Goal: Information Seeking & Learning: Learn about a topic

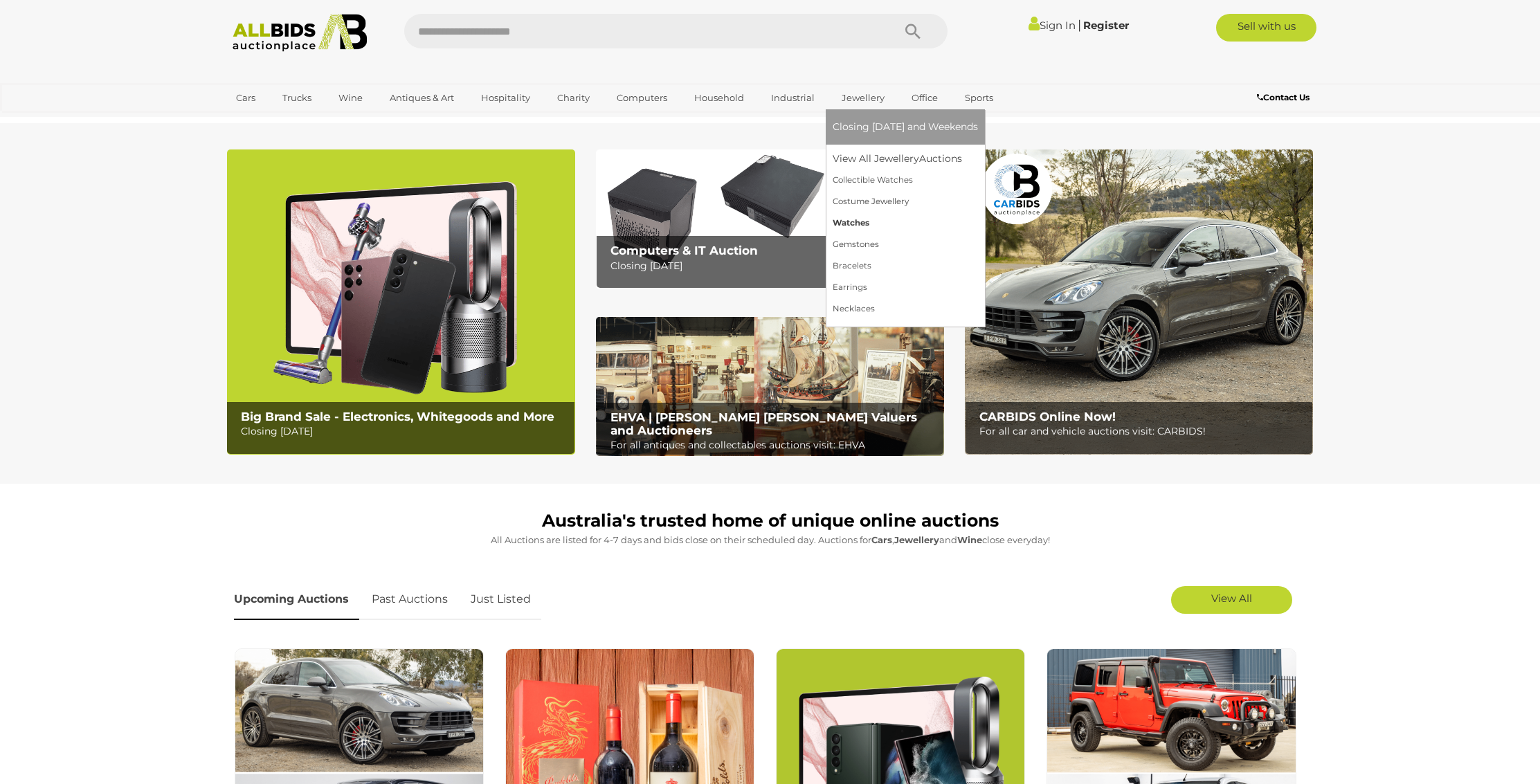
click at [854, 219] on link "Watches" at bounding box center [905, 223] width 146 height 21
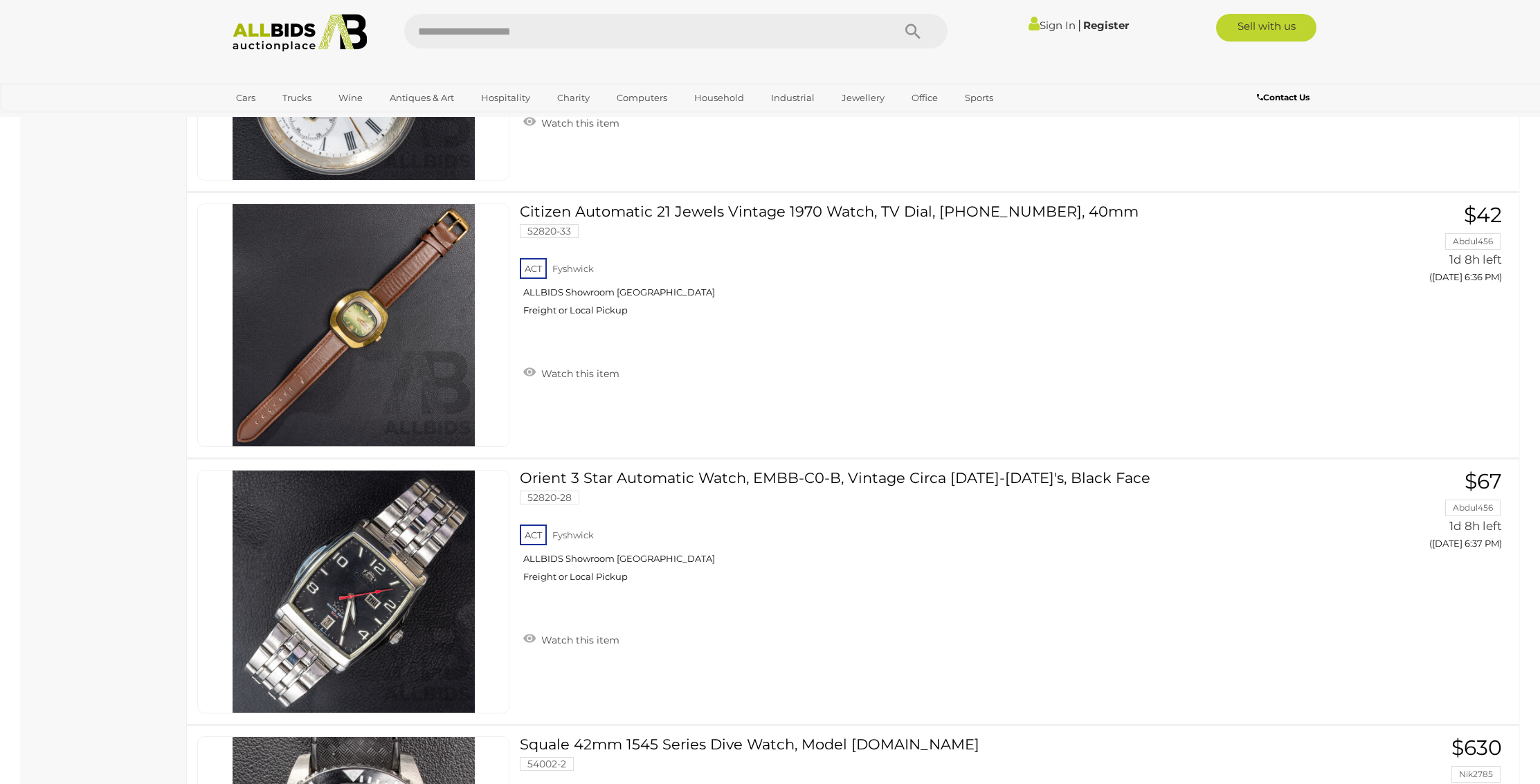
scroll to position [1711, 0]
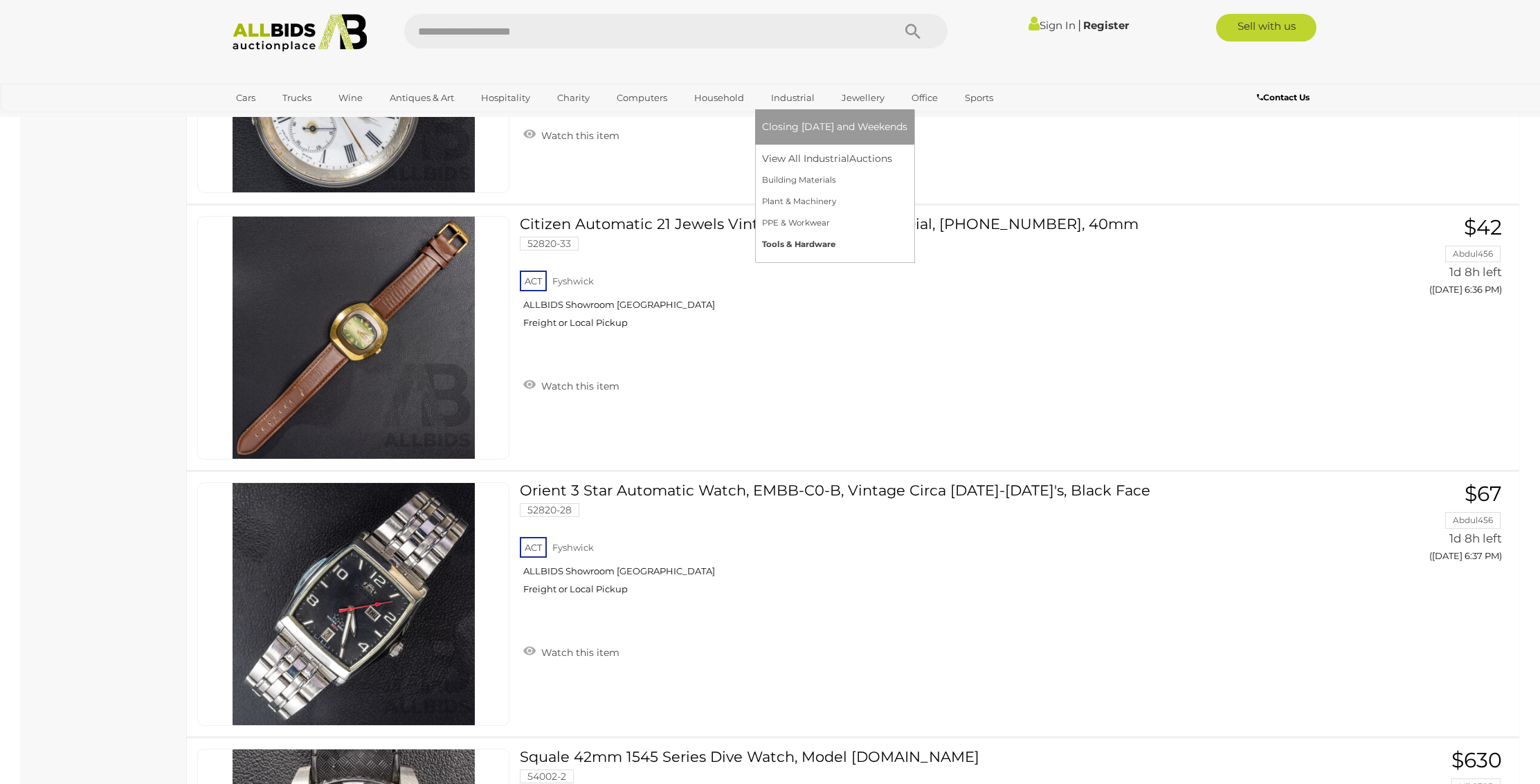
click at [816, 244] on link "Tools & Hardware" at bounding box center [834, 244] width 146 height 21
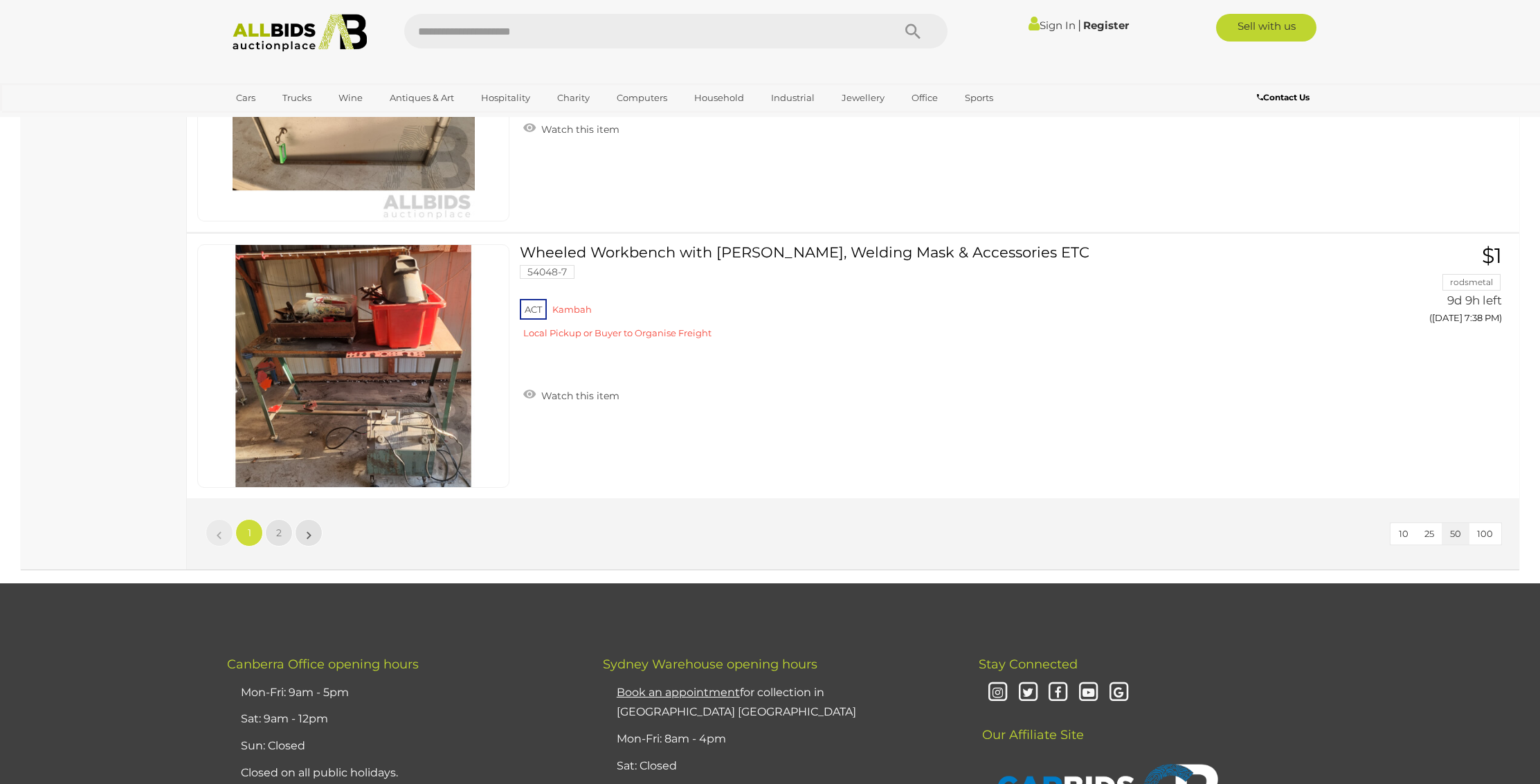
scroll to position [13141, 0]
click at [285, 528] on link "2" at bounding box center [279, 533] width 28 height 28
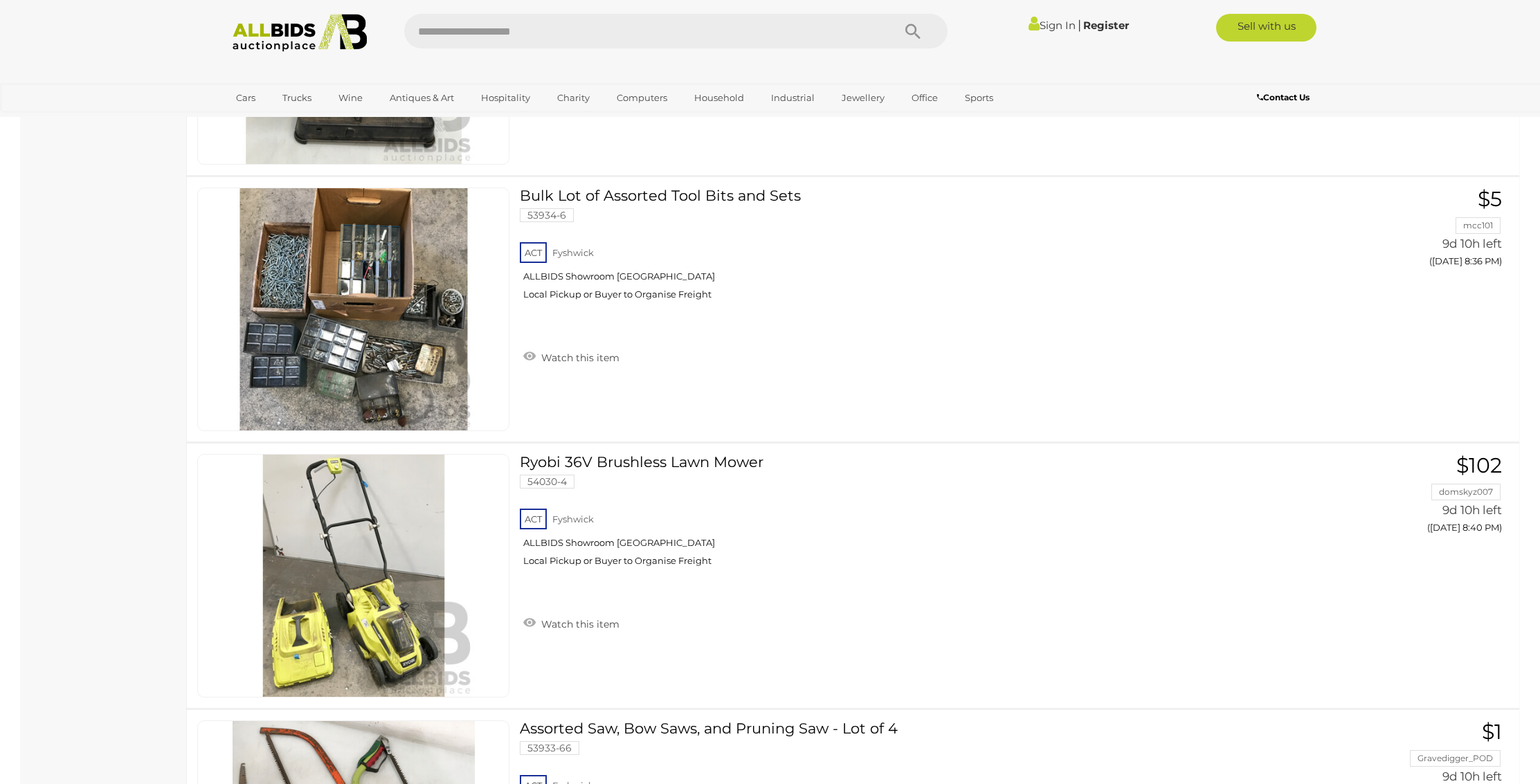
scroll to position [5742, 0]
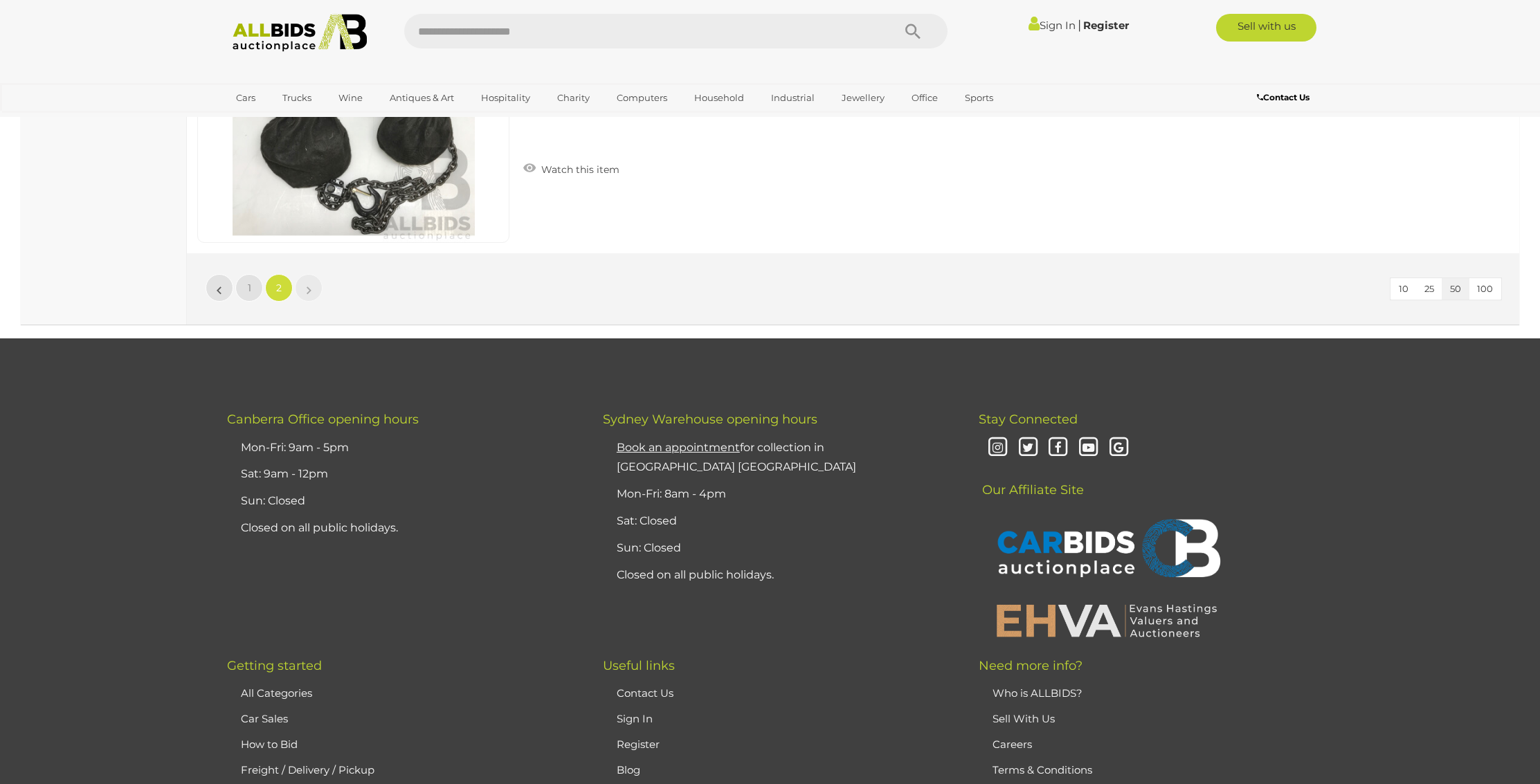
scroll to position [7789, 0]
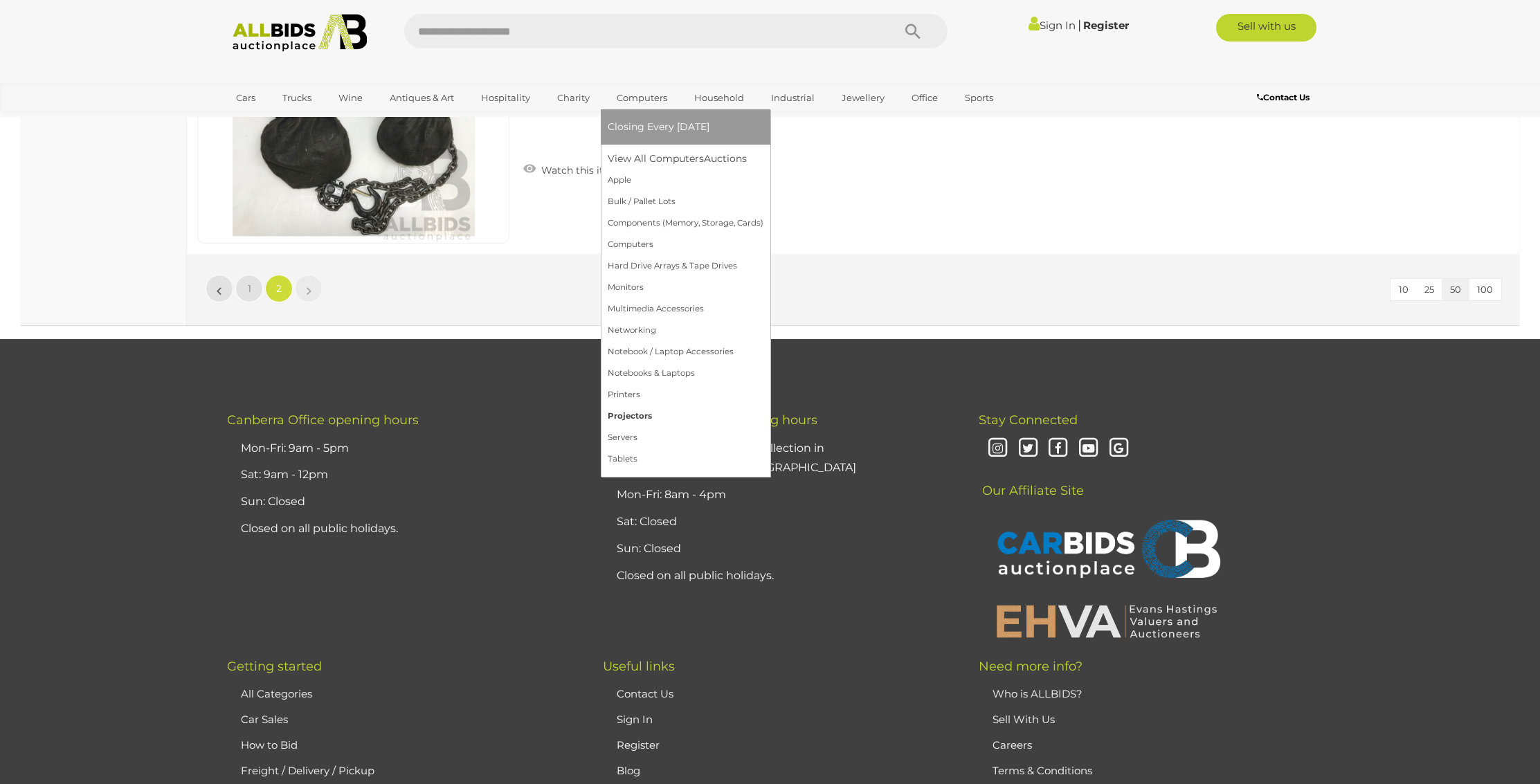
click at [634, 413] on link "Projectors" at bounding box center [685, 416] width 155 height 21
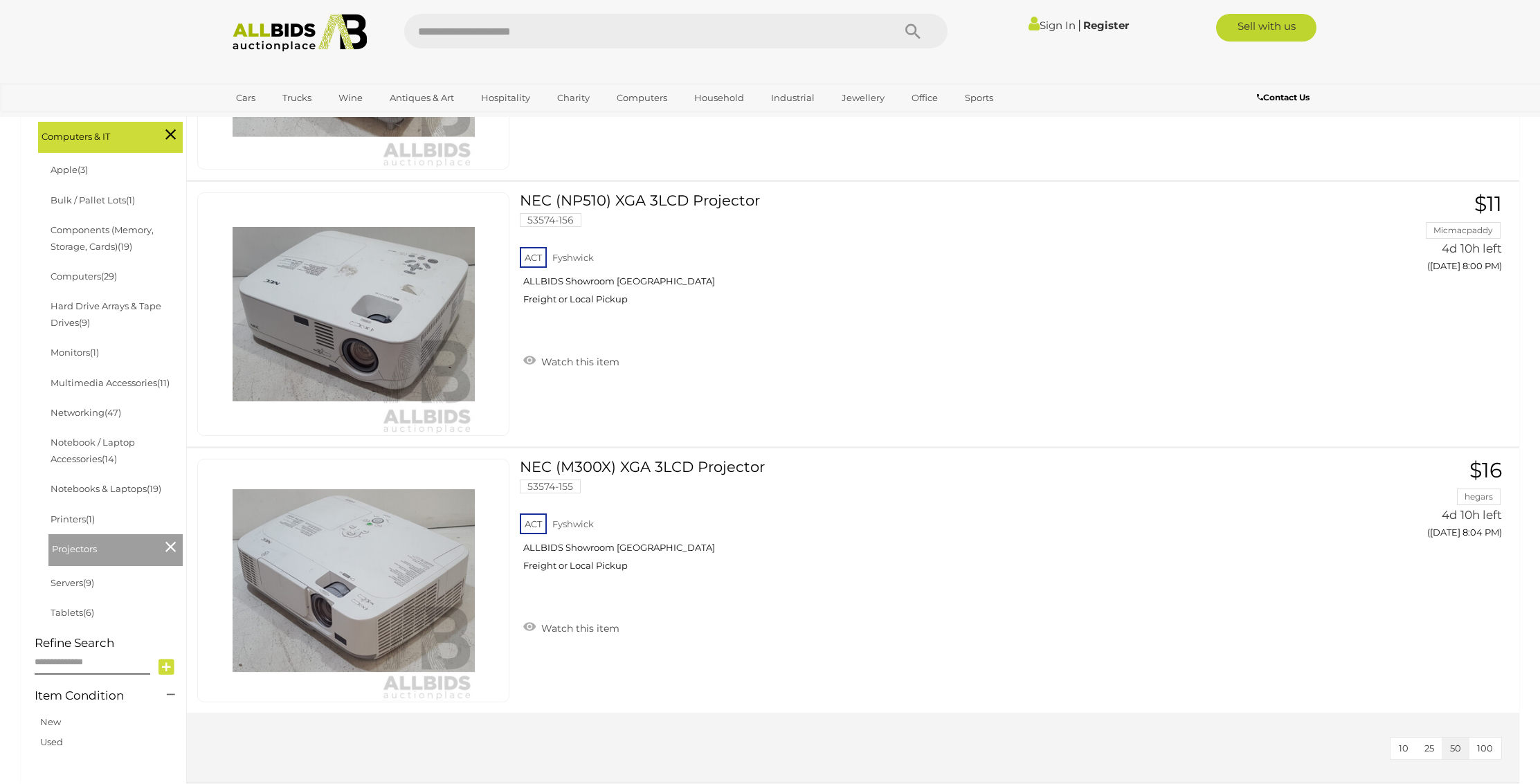
scroll to position [380, 0]
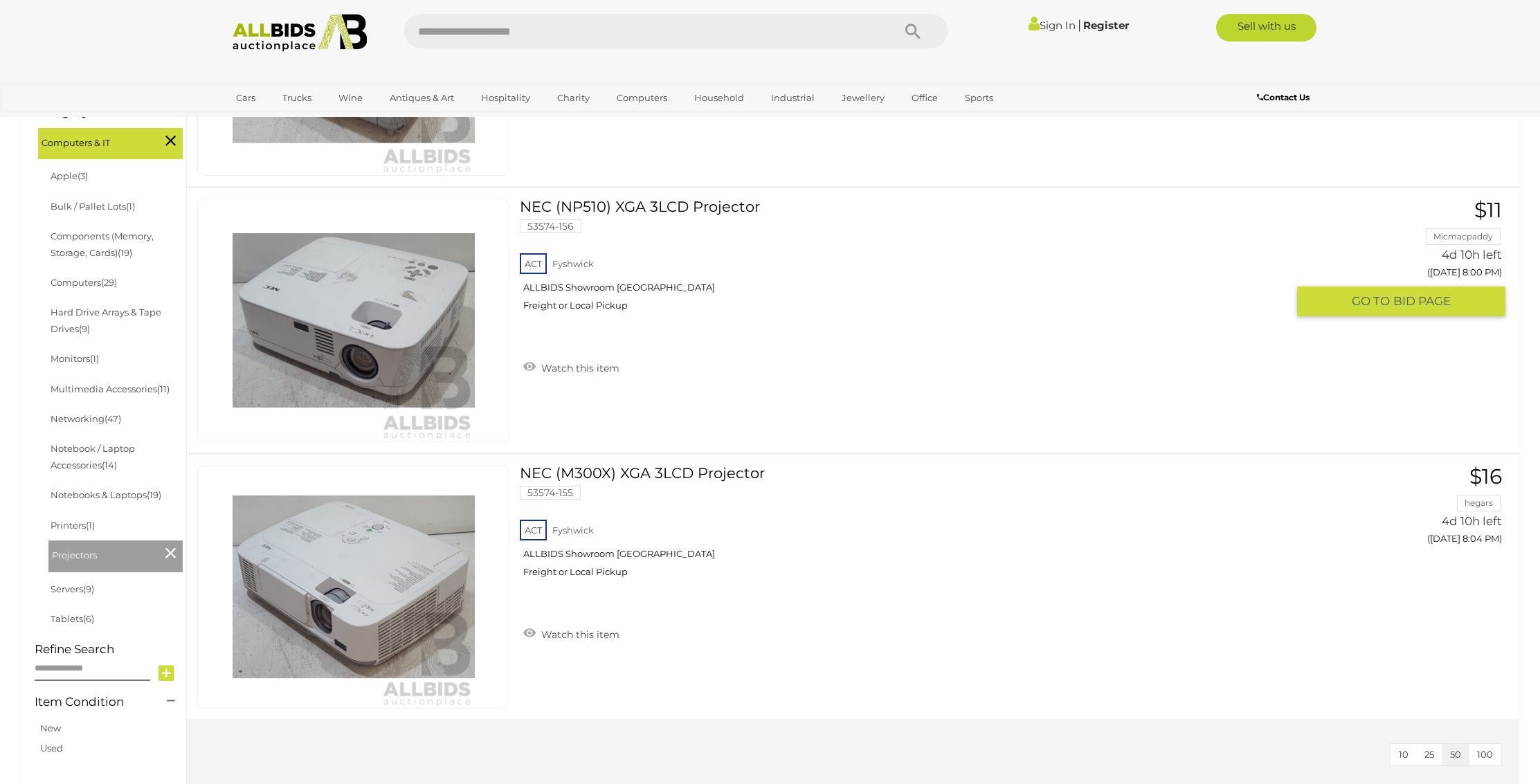
click at [346, 327] on img at bounding box center [353, 320] width 242 height 242
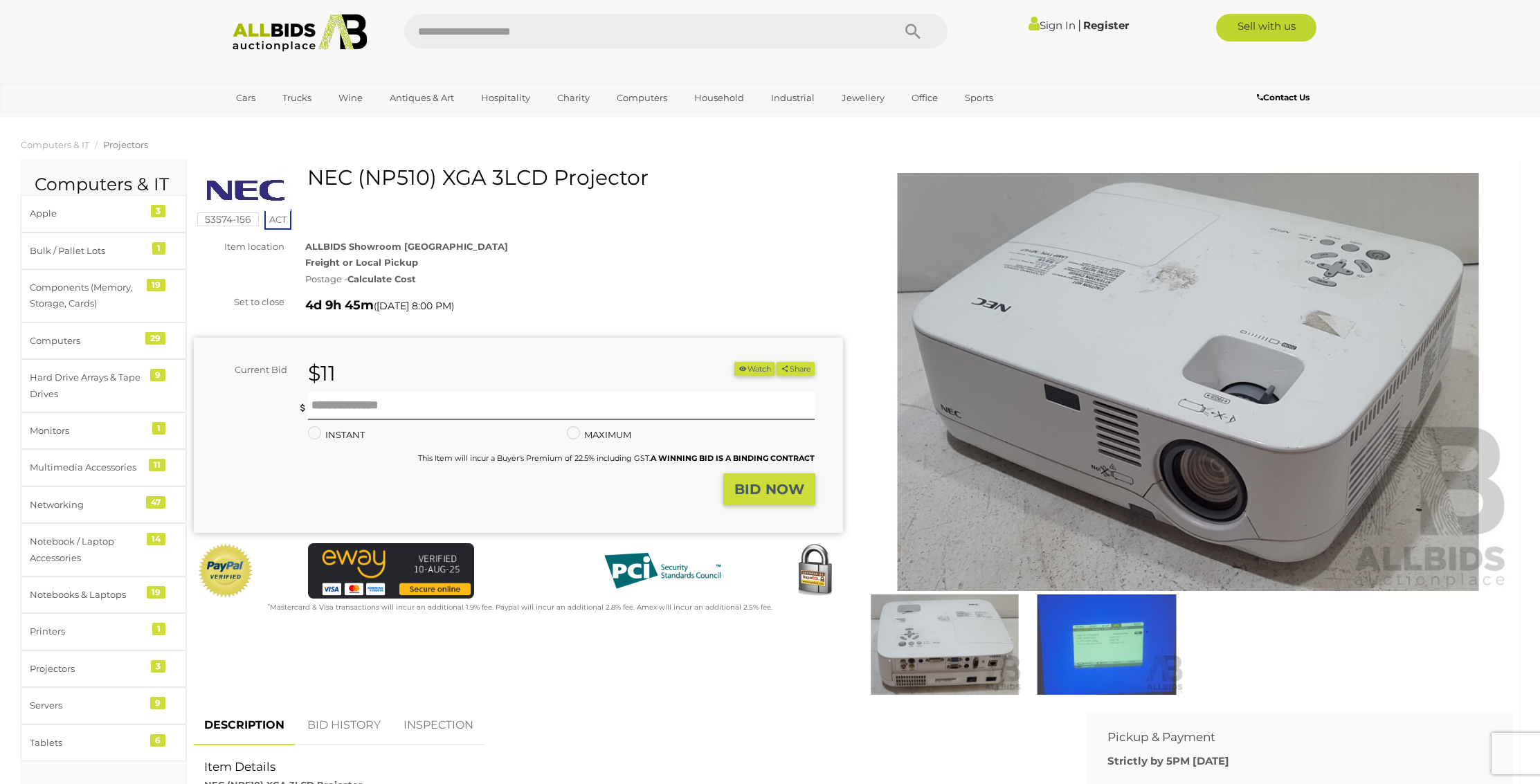
click at [1069, 445] on img at bounding box center [1189, 381] width 649 height 418
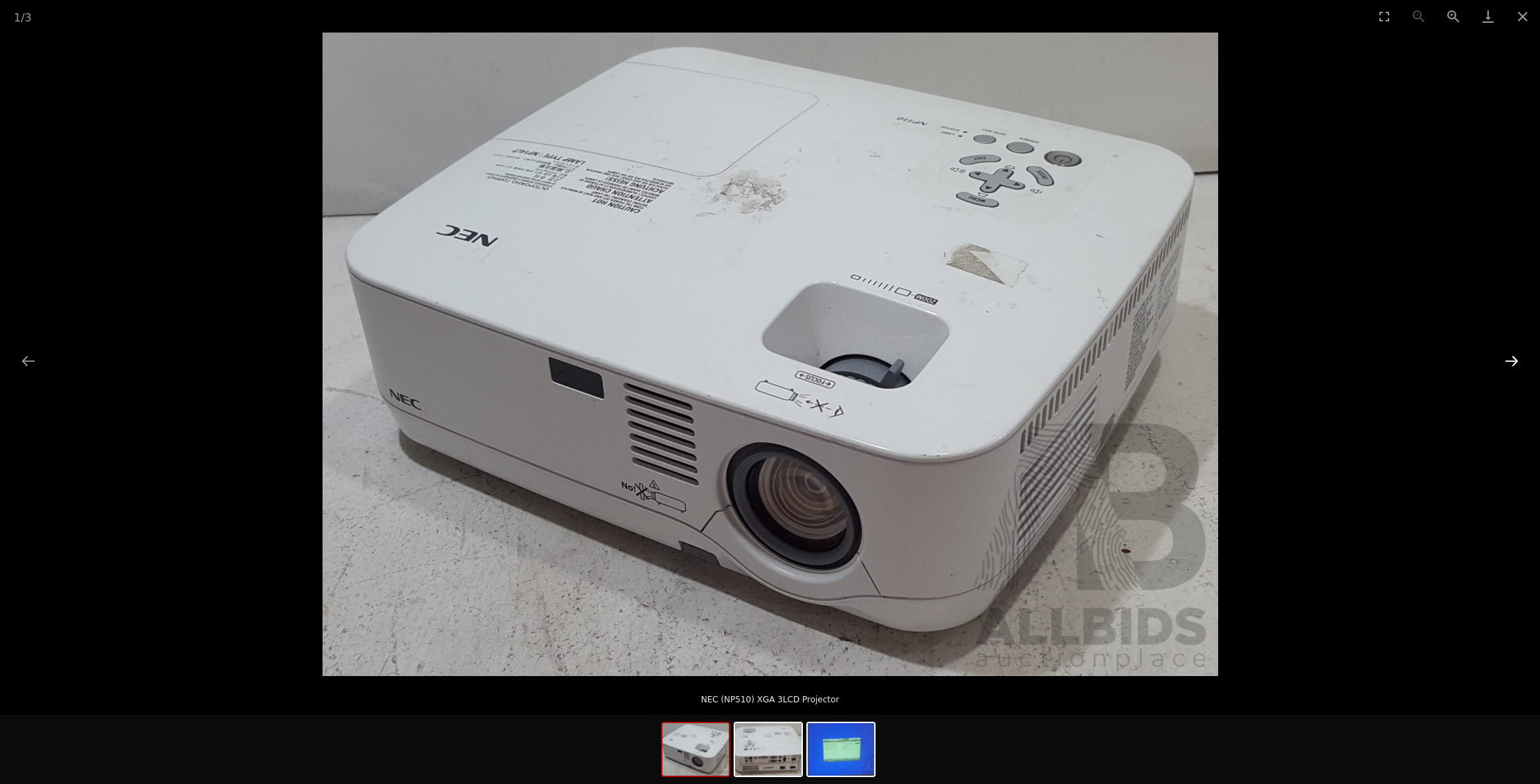
click at [1517, 360] on button "Next slide" at bounding box center [1512, 361] width 29 height 27
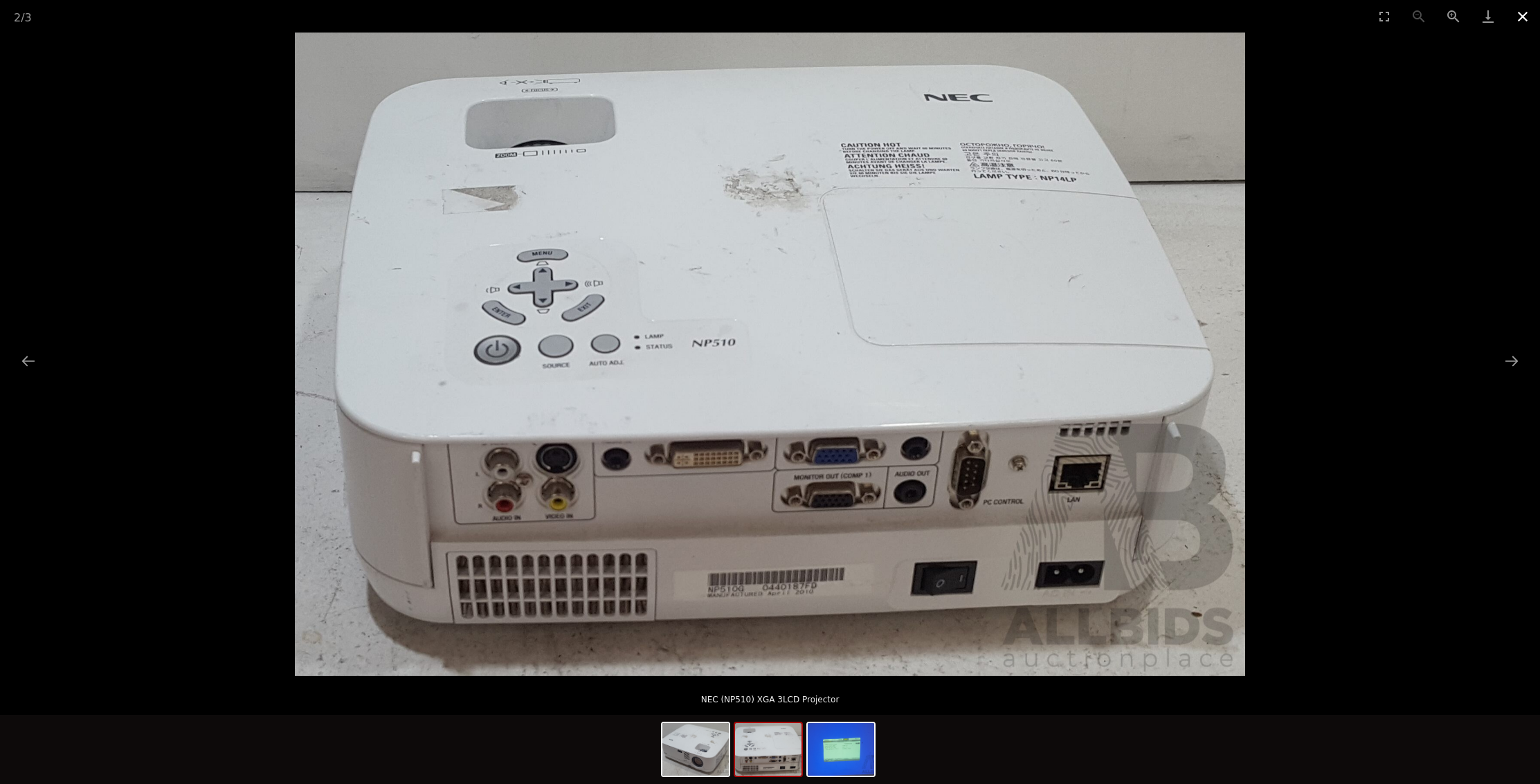
click at [1526, 15] on button "Close gallery" at bounding box center [1523, 16] width 35 height 33
